Goal: Navigation & Orientation: Find specific page/section

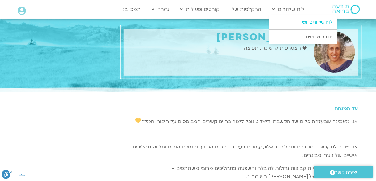
click at [306, 22] on link "לוח שידורים יומי" at bounding box center [304, 22] width 68 height 14
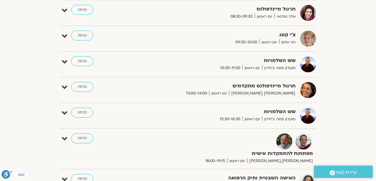
scroll to position [235, 0]
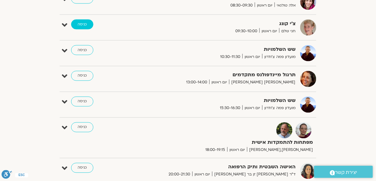
click at [87, 22] on link "כניסה" at bounding box center [82, 24] width 22 height 10
